Goal: Find specific page/section: Find specific page/section

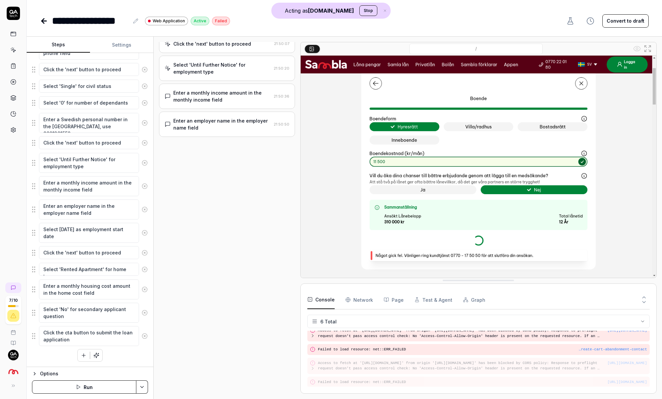
scroll to position [262, 0]
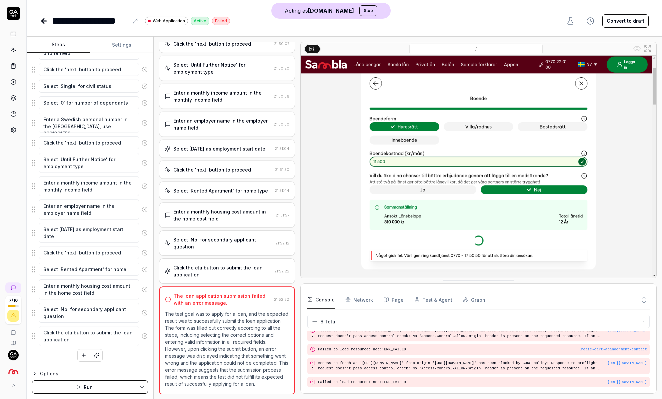
type textarea "*"
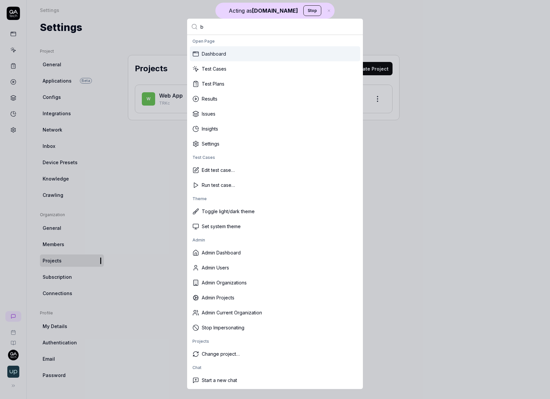
type input "bu"
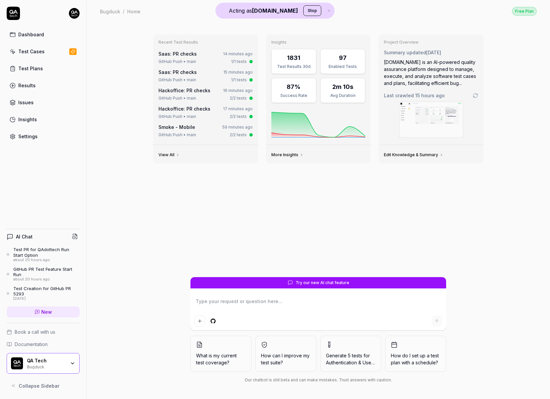
type textarea "*"
click at [48, 141] on link "Settings" at bounding box center [43, 136] width 73 height 13
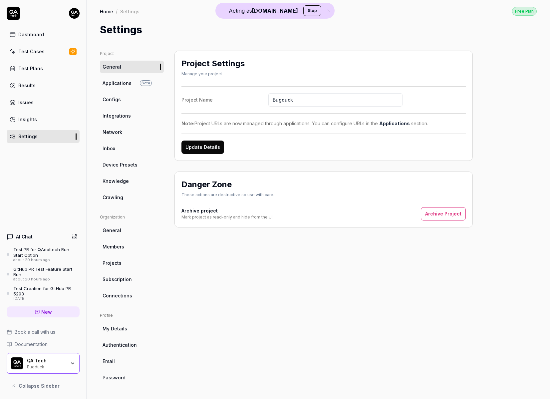
click at [124, 155] on ul "Project General Applications Beta Configs Integrations Network Inbox Device Pre…" at bounding box center [132, 127] width 64 height 153
click at [119, 150] on link "Inbox" at bounding box center [132, 148] width 64 height 12
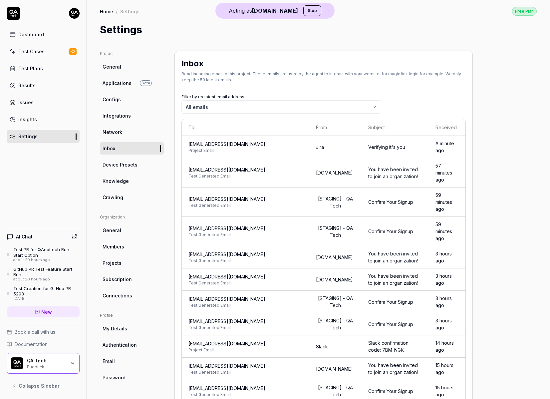
click at [279, 148] on span "Project Email" at bounding box center [246, 151] width 114 height 6
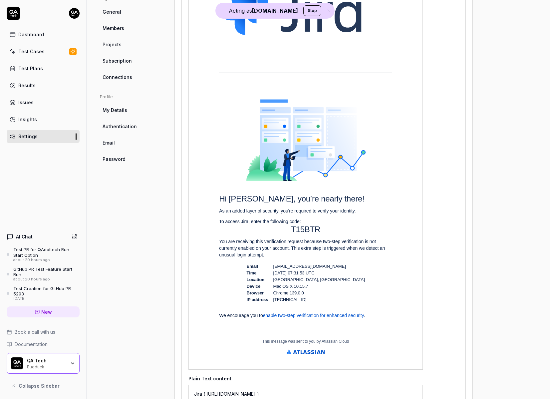
scroll to position [226, 0]
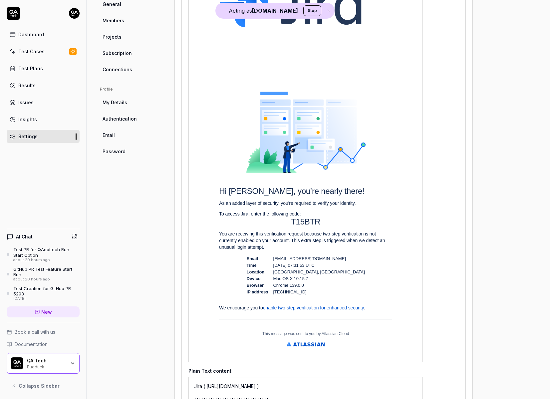
click at [303, 221] on p "T15BTR" at bounding box center [305, 221] width 173 height 9
copy p "T15BTR"
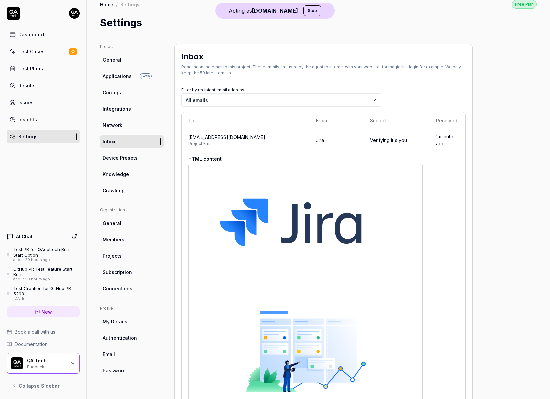
scroll to position [0, 0]
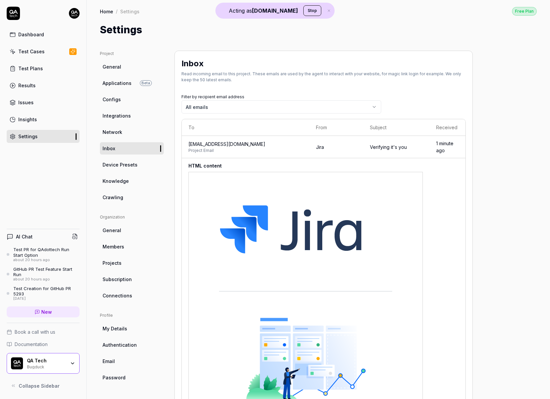
click at [315, 150] on td "Jira" at bounding box center [337, 147] width 54 height 22
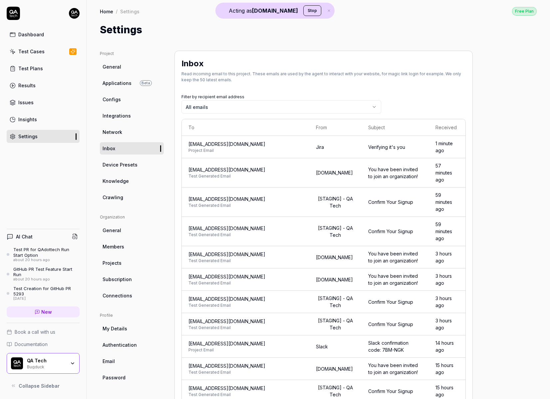
click at [294, 138] on td "prj-xh14l@qatech.email Project Email" at bounding box center [246, 147] width 128 height 22
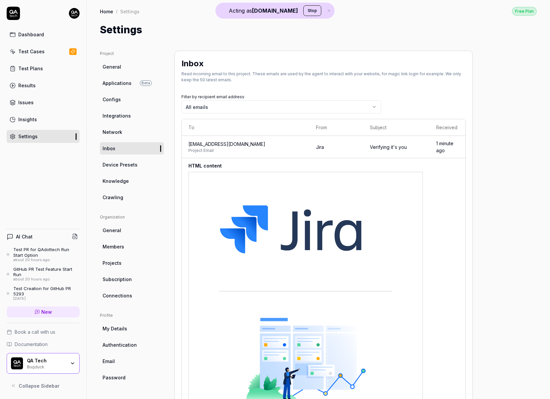
click at [293, 141] on span "[EMAIL_ADDRESS][DOMAIN_NAME]" at bounding box center [246, 144] width 114 height 7
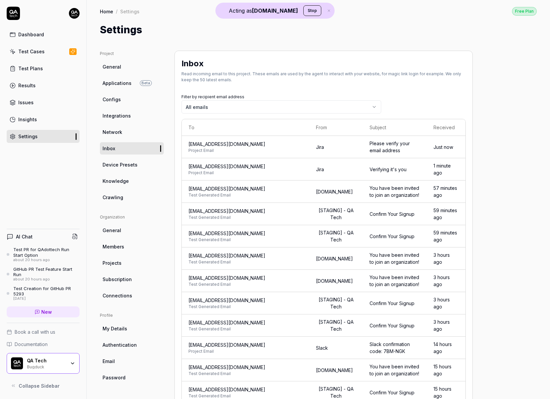
click at [277, 151] on span "Project Email" at bounding box center [246, 151] width 114 height 6
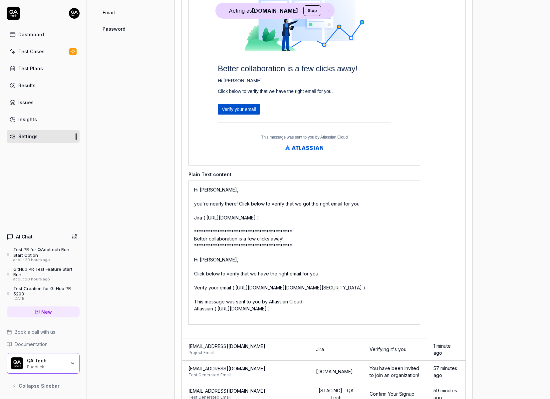
scroll to position [400, 0]
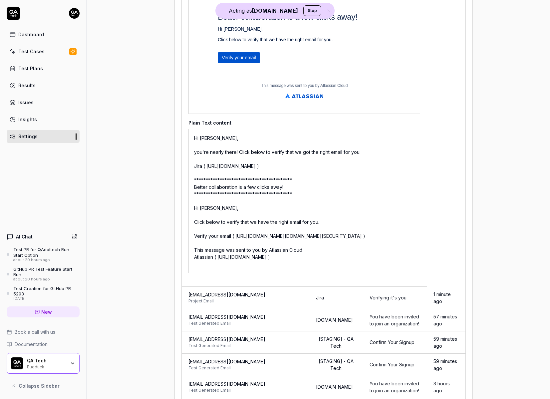
click at [239, 235] on div "**********" at bounding box center [305, 201] width 232 height 144
drag, startPoint x: 239, startPoint y: 235, endPoint x: 301, endPoint y: 246, distance: 63.6
click at [301, 246] on div "**********" at bounding box center [305, 201] width 232 height 144
copy div "[URL][DOMAIN_NAME][DOMAIN_NAME][SECURITY_DATA]"
